Goal: Task Accomplishment & Management: Use online tool/utility

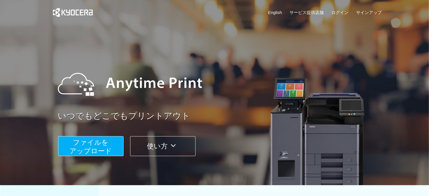
scroll to position [31, 0]
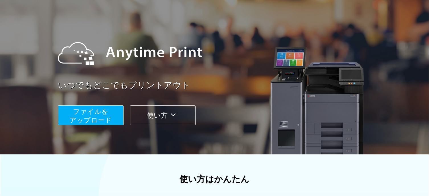
click at [149, 108] on button "使い方" at bounding box center [162, 115] width 65 height 20
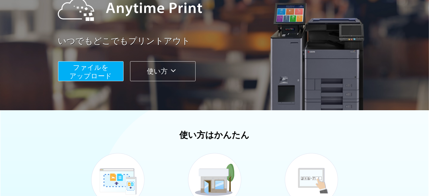
scroll to position [74, 0]
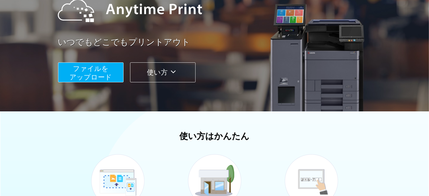
click at [88, 66] on span "ファイルを ​​アップロード" at bounding box center [90, 73] width 42 height 16
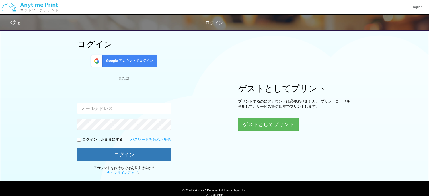
scroll to position [50, 0]
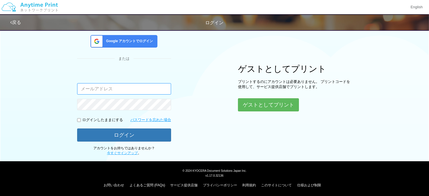
paste input "[EMAIL_ADDRESS][DOMAIN_NAME]"
type input "[EMAIL_ADDRESS][DOMAIN_NAME]"
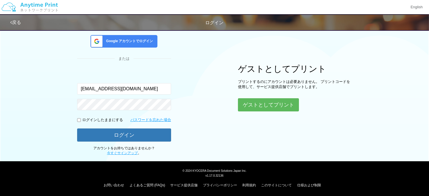
click at [125, 42] on span "Google アカウントでログイン" at bounding box center [128, 41] width 49 height 5
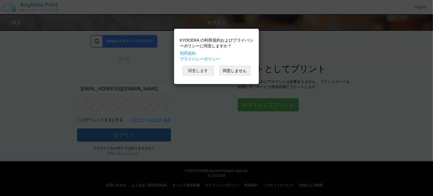
click at [194, 73] on button "同意します" at bounding box center [198, 71] width 31 height 10
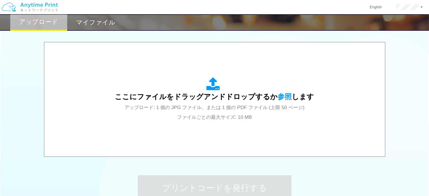
scroll to position [175, 0]
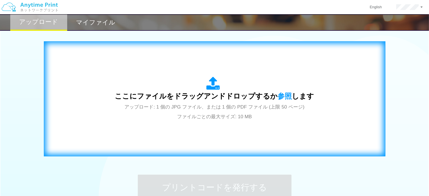
click at [270, 100] on span "ここにファイルをドラッグアンドドロップするか 参照 します" at bounding box center [214, 96] width 199 height 8
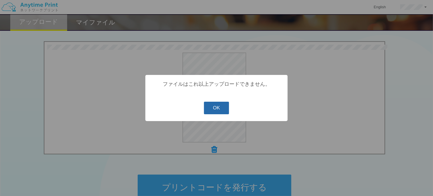
click at [226, 106] on button "OK" at bounding box center [216, 108] width 25 height 13
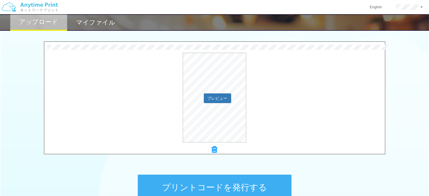
scroll to position [229, 0]
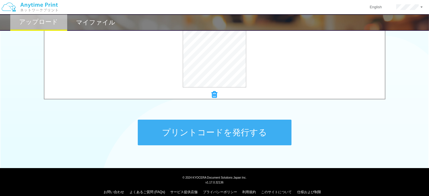
click at [217, 128] on button "プリントコードを発行する" at bounding box center [215, 132] width 154 height 26
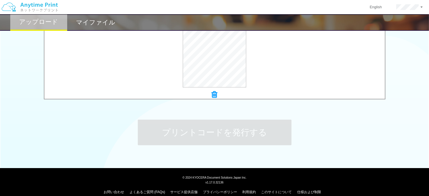
scroll to position [0, 0]
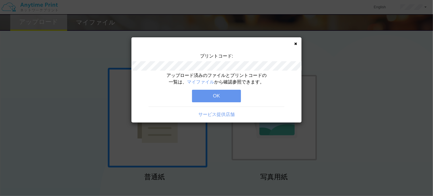
click at [222, 97] on button "OK" at bounding box center [216, 96] width 49 height 13
